Goal: Task Accomplishment & Management: Complete application form

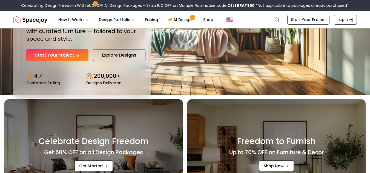
scroll to position [72, 0]
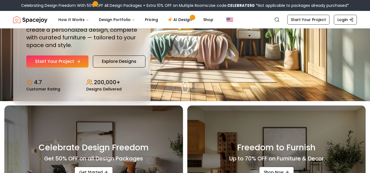
click at [70, 56] on link "Start Your Project" at bounding box center [57, 62] width 62 height 12
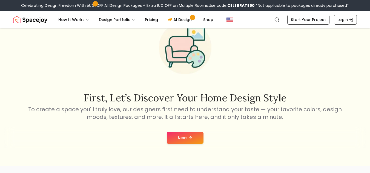
scroll to position [33, 0]
click at [176, 139] on button "Next" at bounding box center [185, 138] width 37 height 12
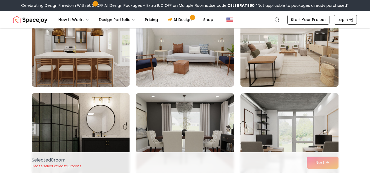
scroll to position [363, 0]
